Goal: Contribute content

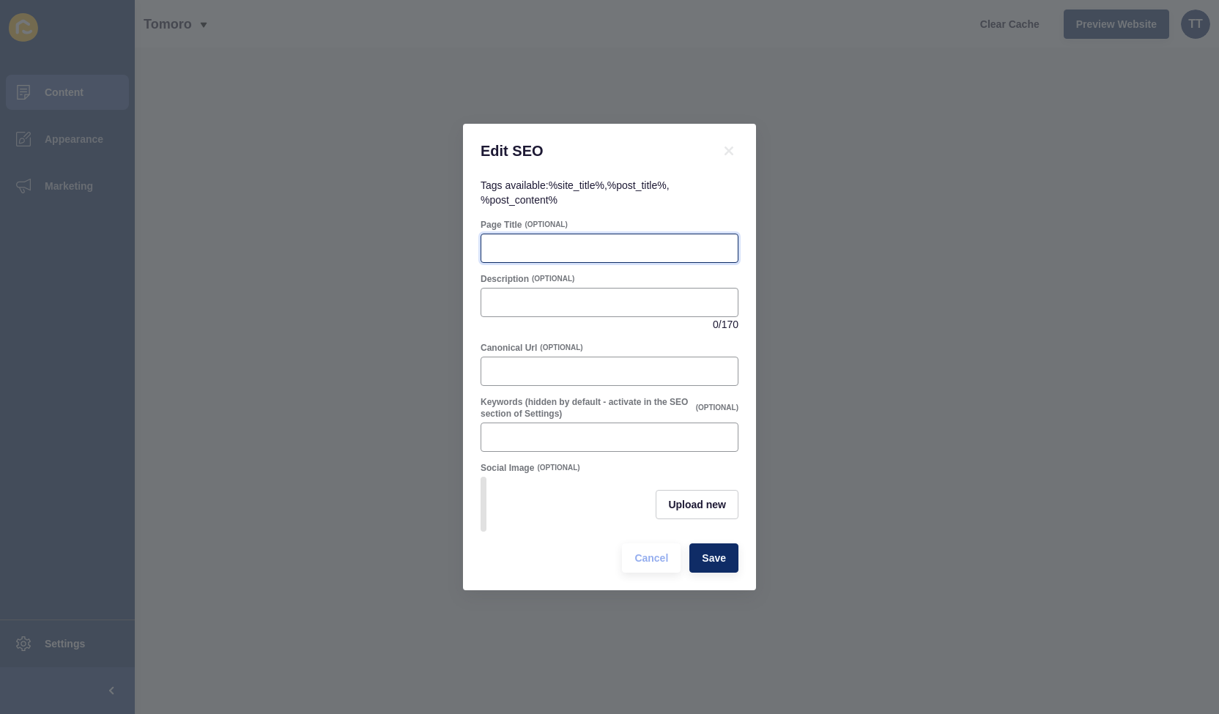
click at [531, 241] on input "Page Title" at bounding box center [609, 248] width 239 height 15
click at [528, 304] on input "Description" at bounding box center [609, 302] width 239 height 15
paste input "Toowoomba property prices surge in [DATE]. See what’s driving growth, supply ch…"
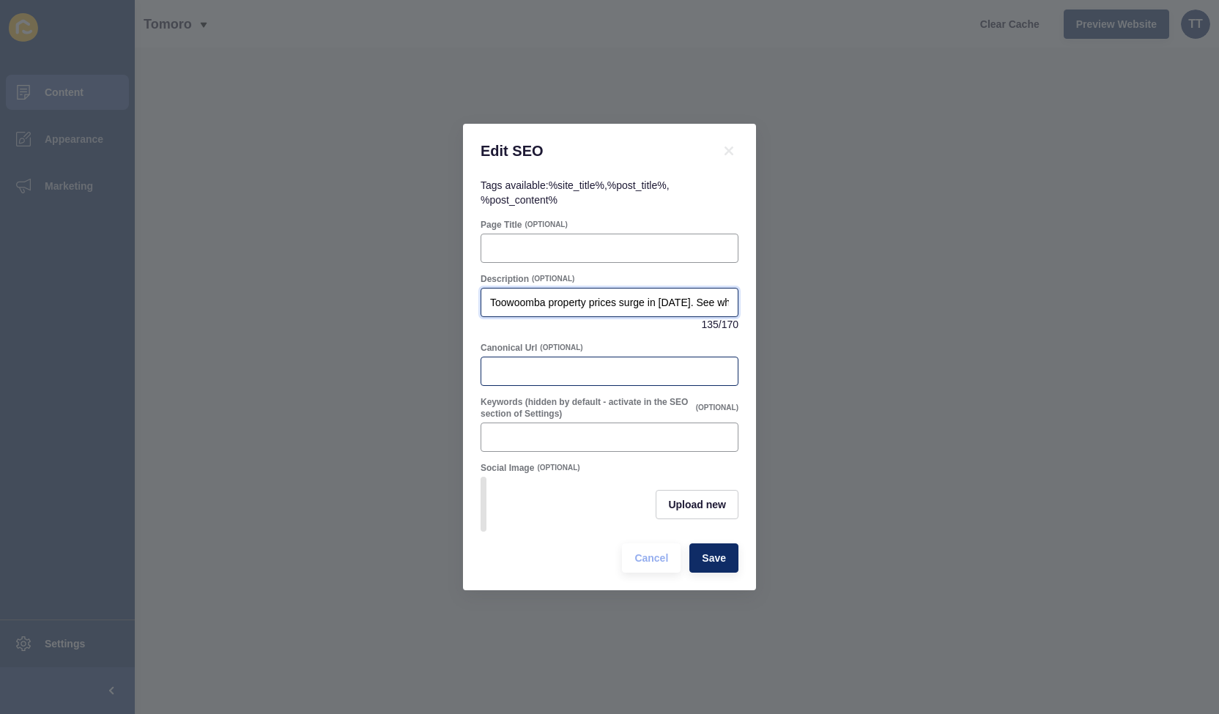
scroll to position [0, 442]
type input "Toowoomba property prices surge in [DATE]. See what’s driving growth, supply ch…"
click at [698, 503] on span "Upload new" at bounding box center [697, 505] width 58 height 15
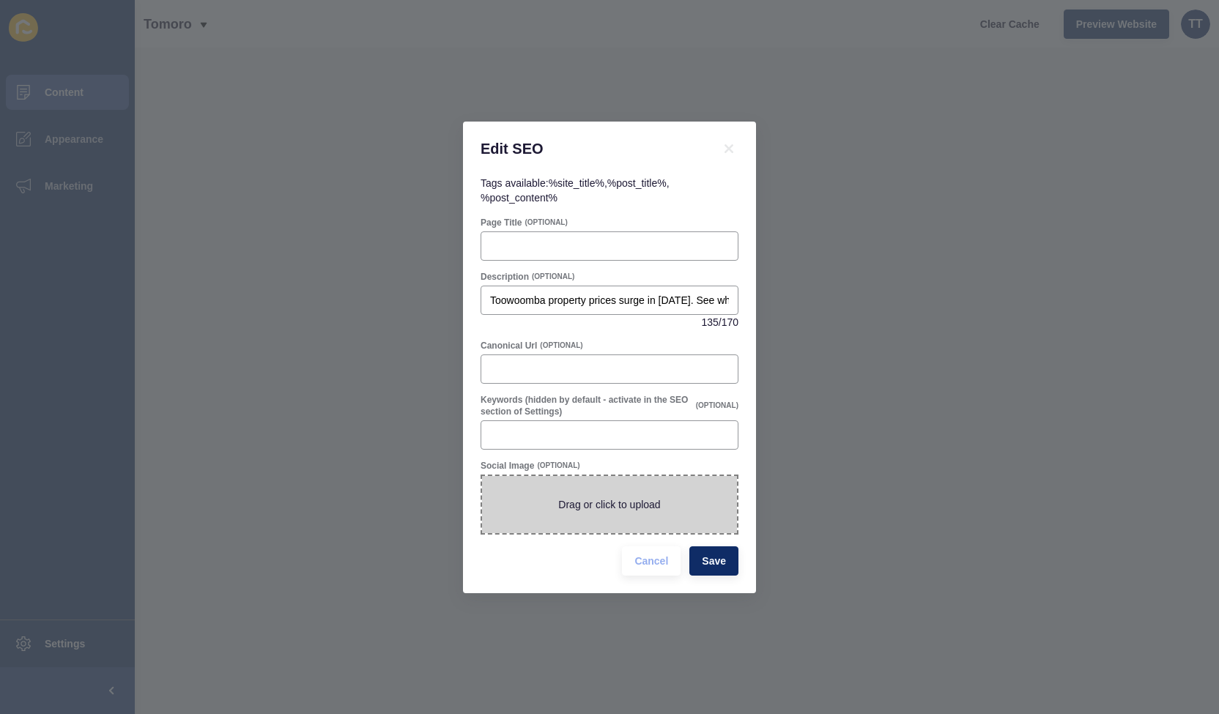
click at [643, 506] on span at bounding box center [609, 504] width 255 height 57
click at [482, 476] on input "Drag or click to upload" at bounding box center [482, 476] width 0 height 0
type input "C:\fakepath\4.jpg"
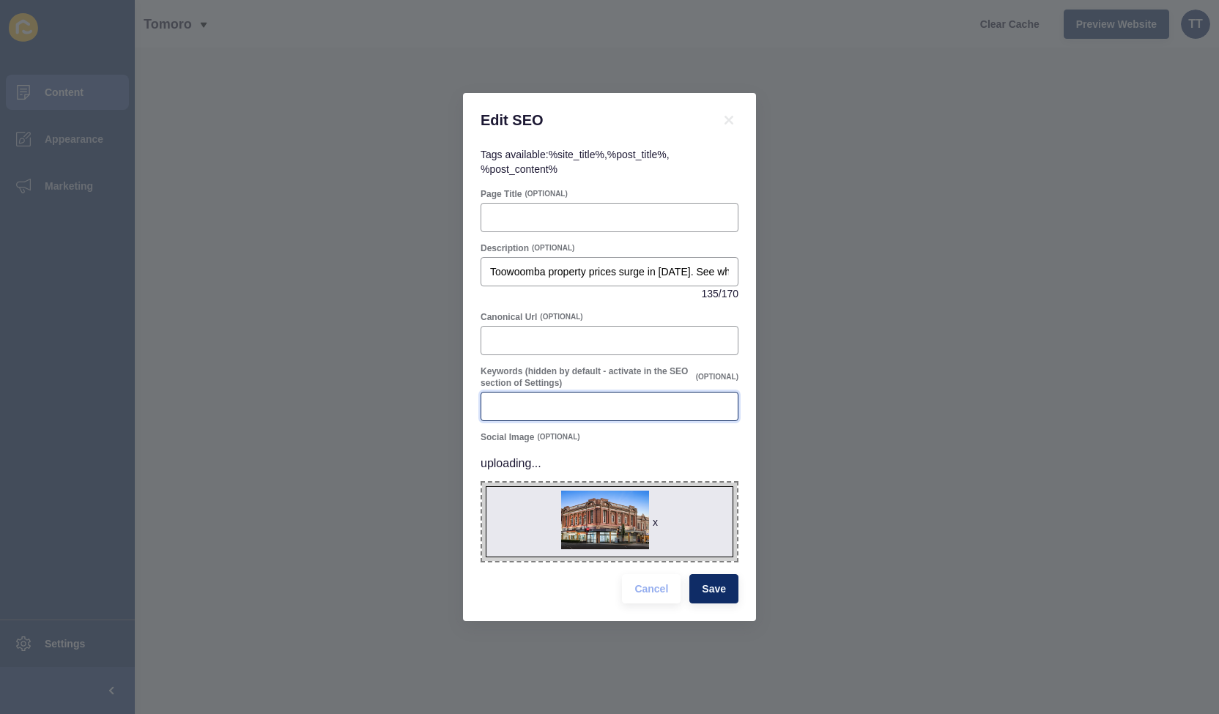
click at [572, 410] on div at bounding box center [610, 406] width 258 height 29
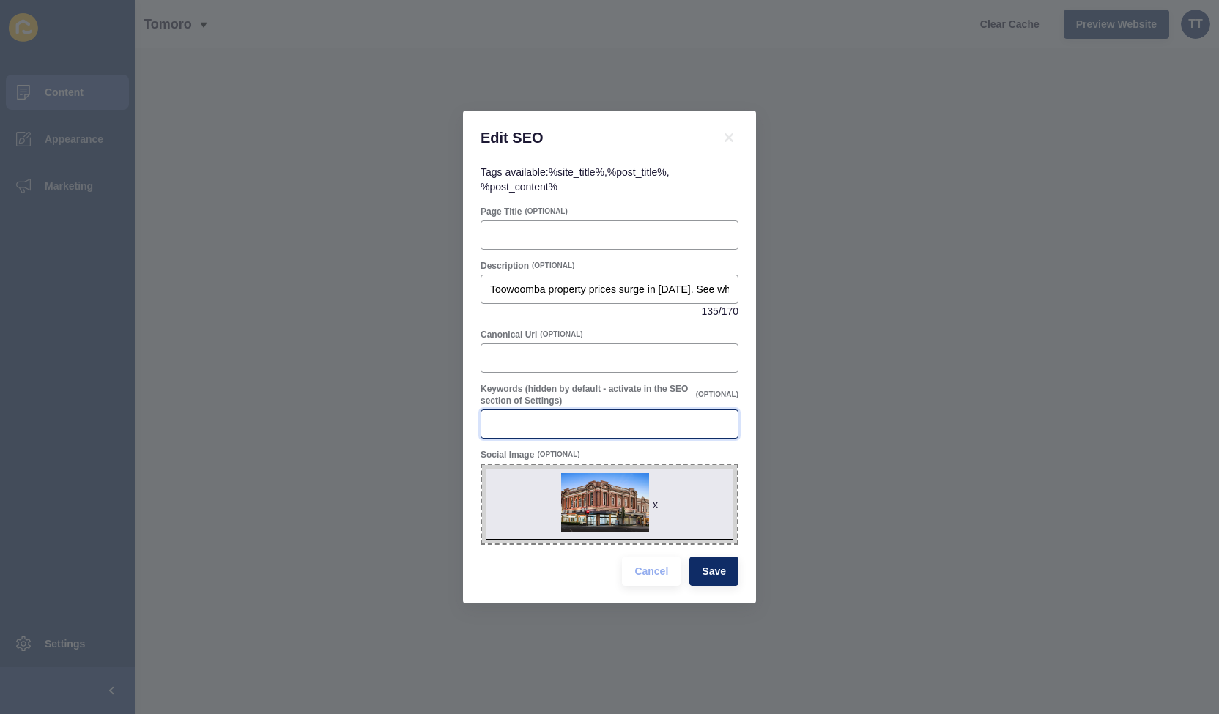
paste input "[GEOGRAPHIC_DATA] property market, [GEOGRAPHIC_DATA] real estate, [DATE] housin…"
type input "[GEOGRAPHIC_DATA] property market, [GEOGRAPHIC_DATA] real estate, [DATE] housin…"
click at [721, 580] on button "Save" at bounding box center [714, 571] width 49 height 29
